Goal: Information Seeking & Learning: Learn about a topic

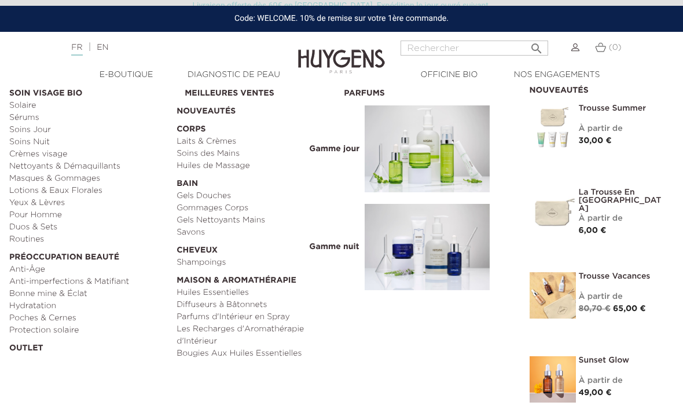
scroll to position [28, 0]
click at [65, 317] on link "Poches & Cernes" at bounding box center [88, 318] width 159 height 12
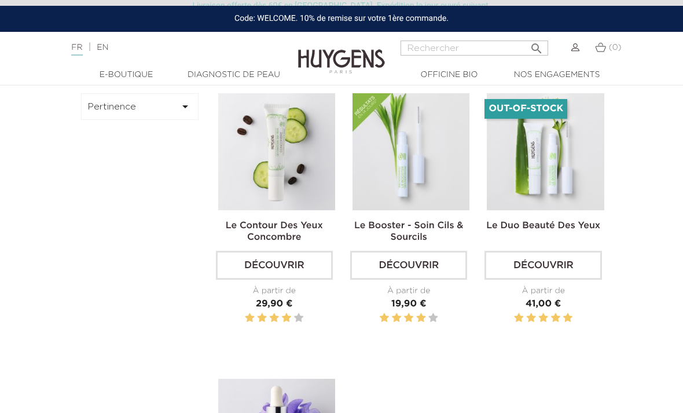
scroll to position [361, 0]
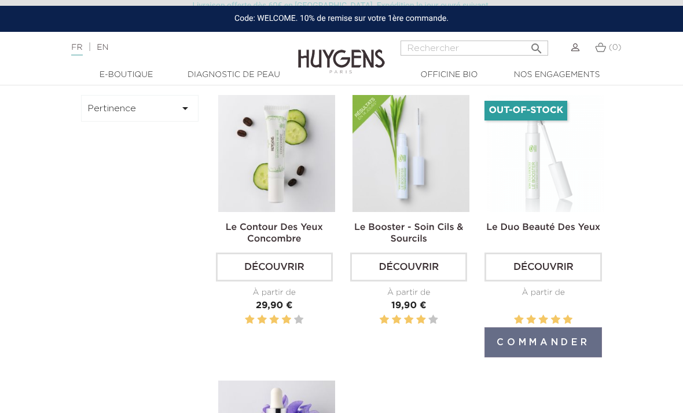
click at [575, 237] on div "Le Duo Beauté des Yeux Découvrir À partir de Prix 41,00 €" at bounding box center [542, 223] width 117 height 256
click at [591, 232] on link "Le Duo Beauté des Yeux" at bounding box center [543, 227] width 114 height 9
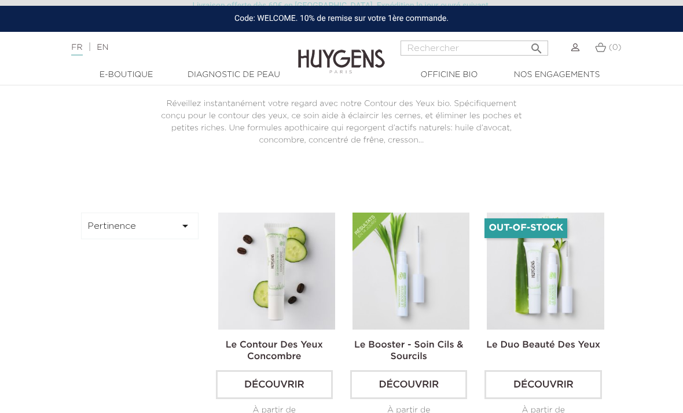
scroll to position [238, 0]
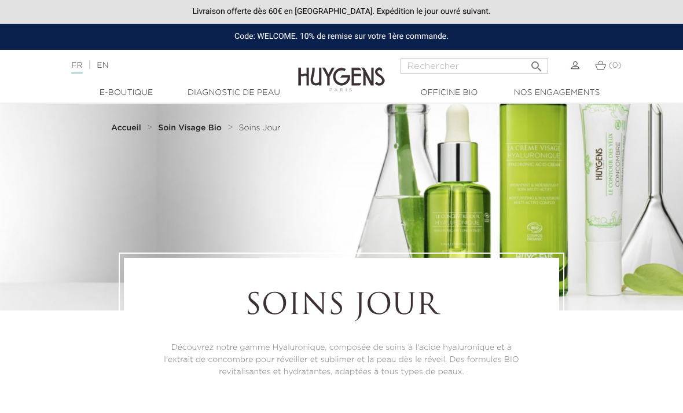
click at [444, 64] on input "Rechercher" at bounding box center [474, 65] width 148 height 15
click at [619, 87] on ul "  E-Boutique  " at bounding box center [342, 93] width 556 height 12
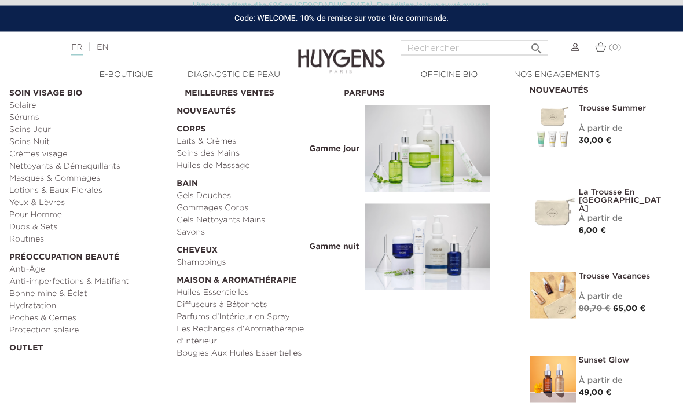
scroll to position [59, 0]
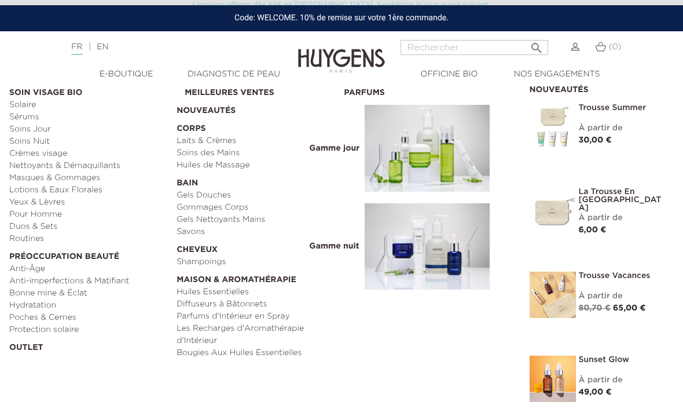
click at [285, 280] on link "  Maison & Aromathérapie" at bounding box center [256, 278] width 159 height 18
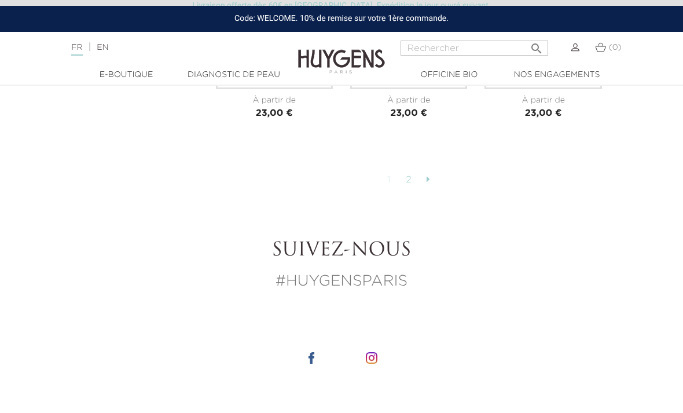
scroll to position [2839, 0]
click at [431, 189] on link at bounding box center [428, 180] width 15 height 20
click at [429, 189] on link at bounding box center [428, 180] width 15 height 20
click at [429, 183] on icon at bounding box center [428, 178] width 3 height 9
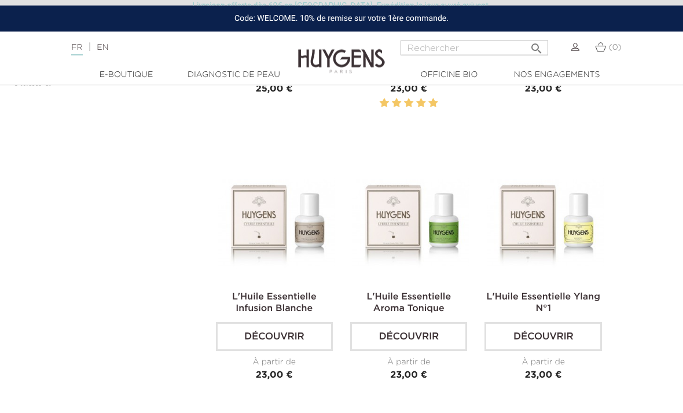
scroll to position [2508, 0]
